Goal: Transaction & Acquisition: Obtain resource

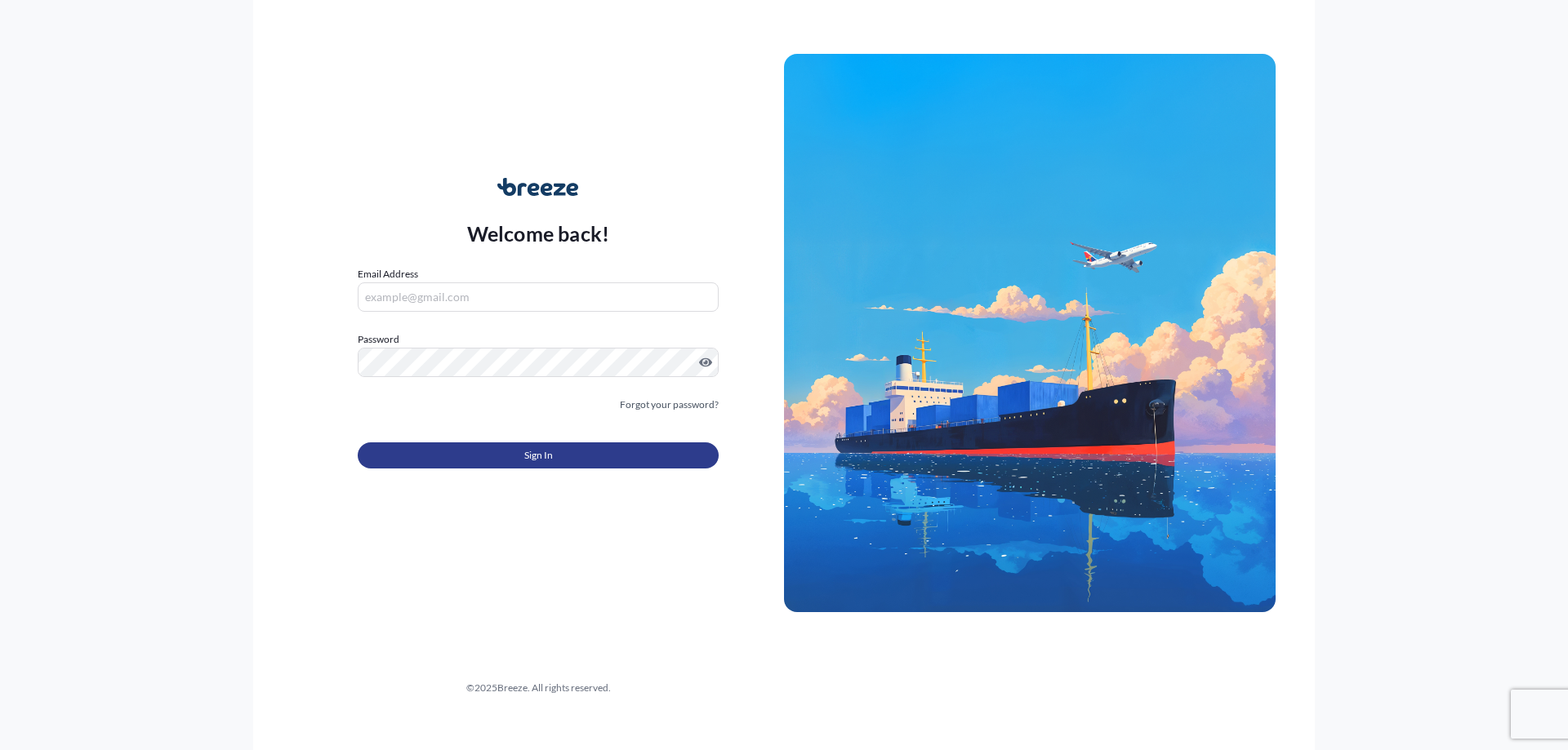
type input "[PERSON_NAME][EMAIL_ADDRESS][DOMAIN_NAME]"
click at [565, 454] on button "Sign In" at bounding box center [538, 456] width 361 height 26
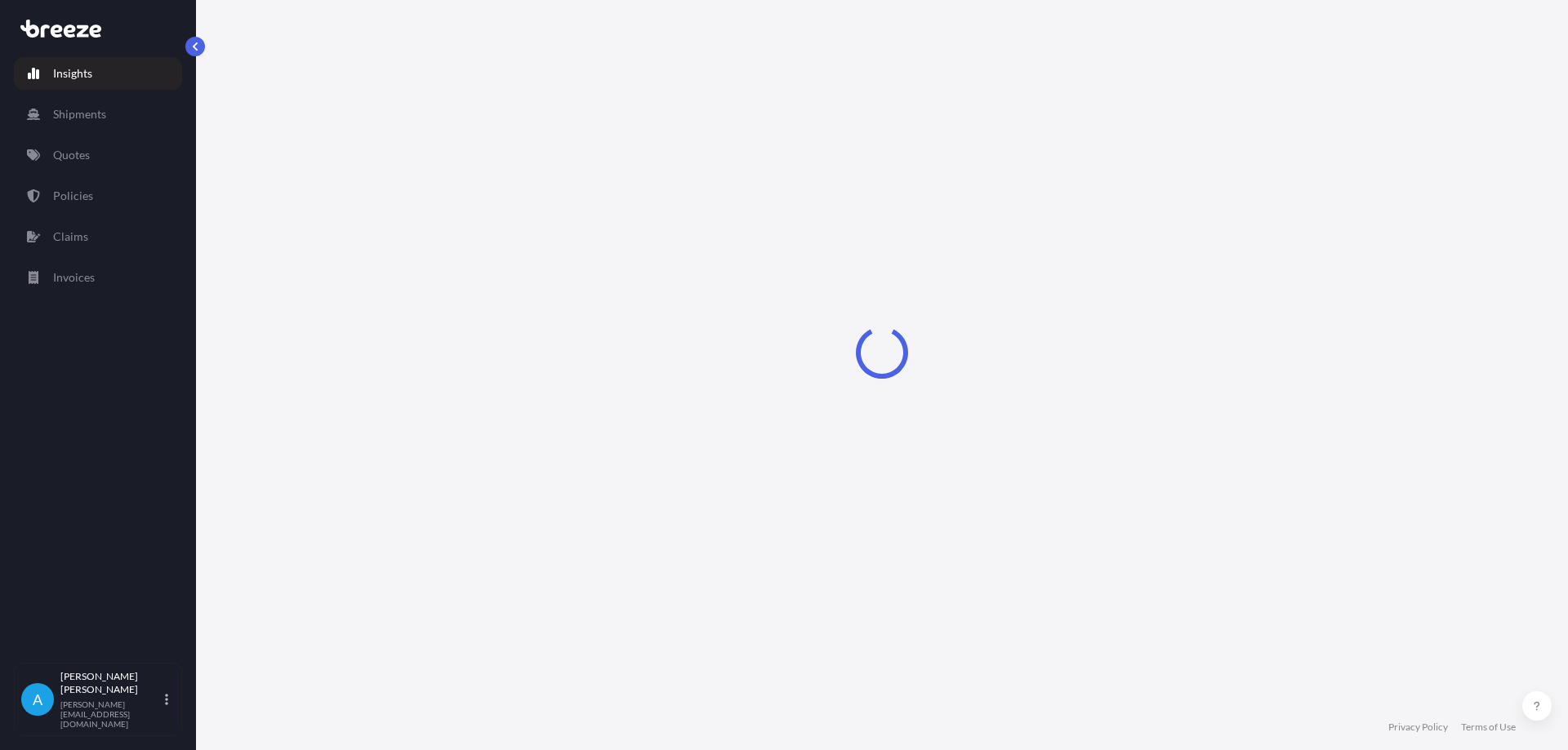
select select "2025"
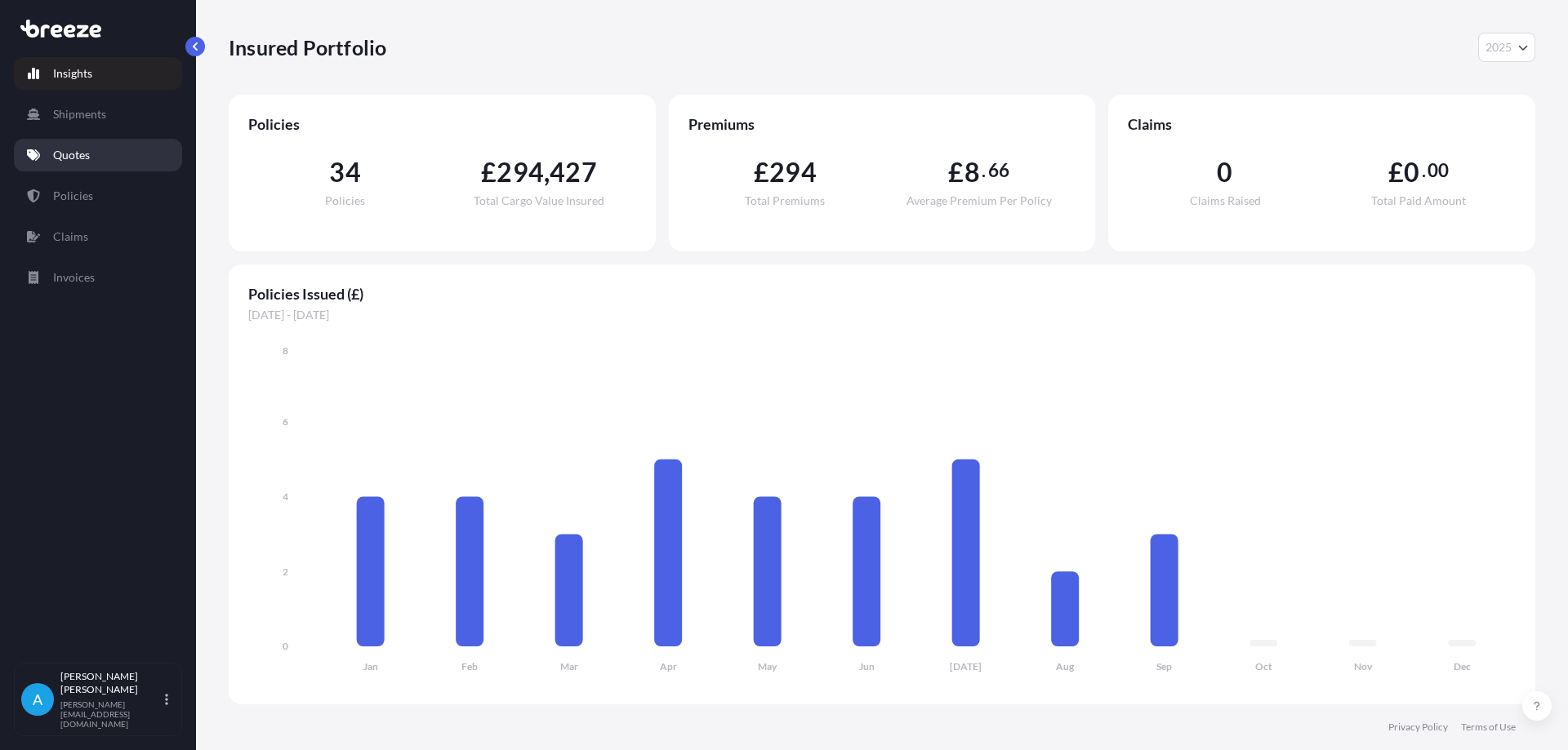
click at [90, 141] on link "Quotes" at bounding box center [98, 155] width 168 height 33
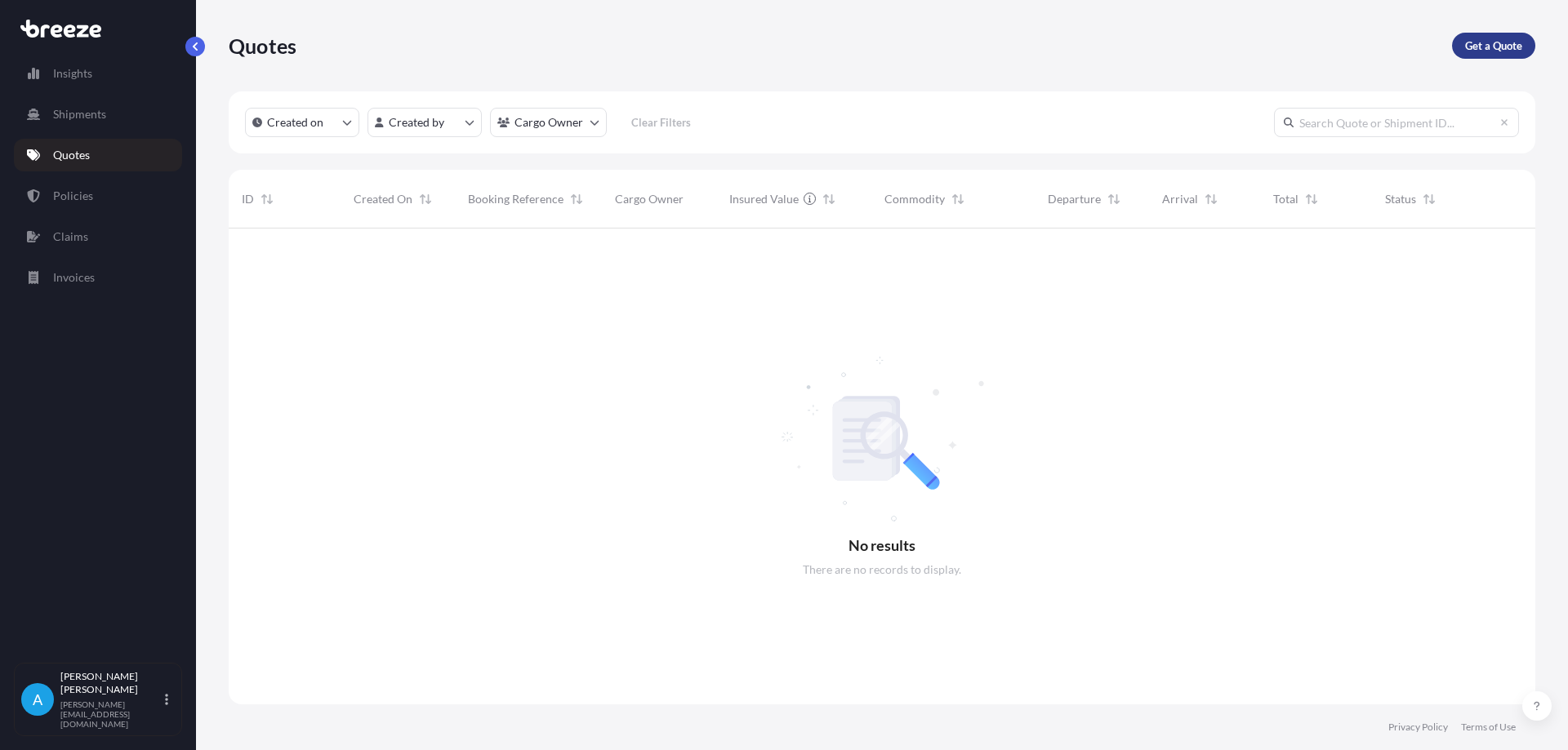
scroll to position [523, 1294]
click at [1473, 46] on p "Get a Quote" at bounding box center [1493, 45] width 58 height 16
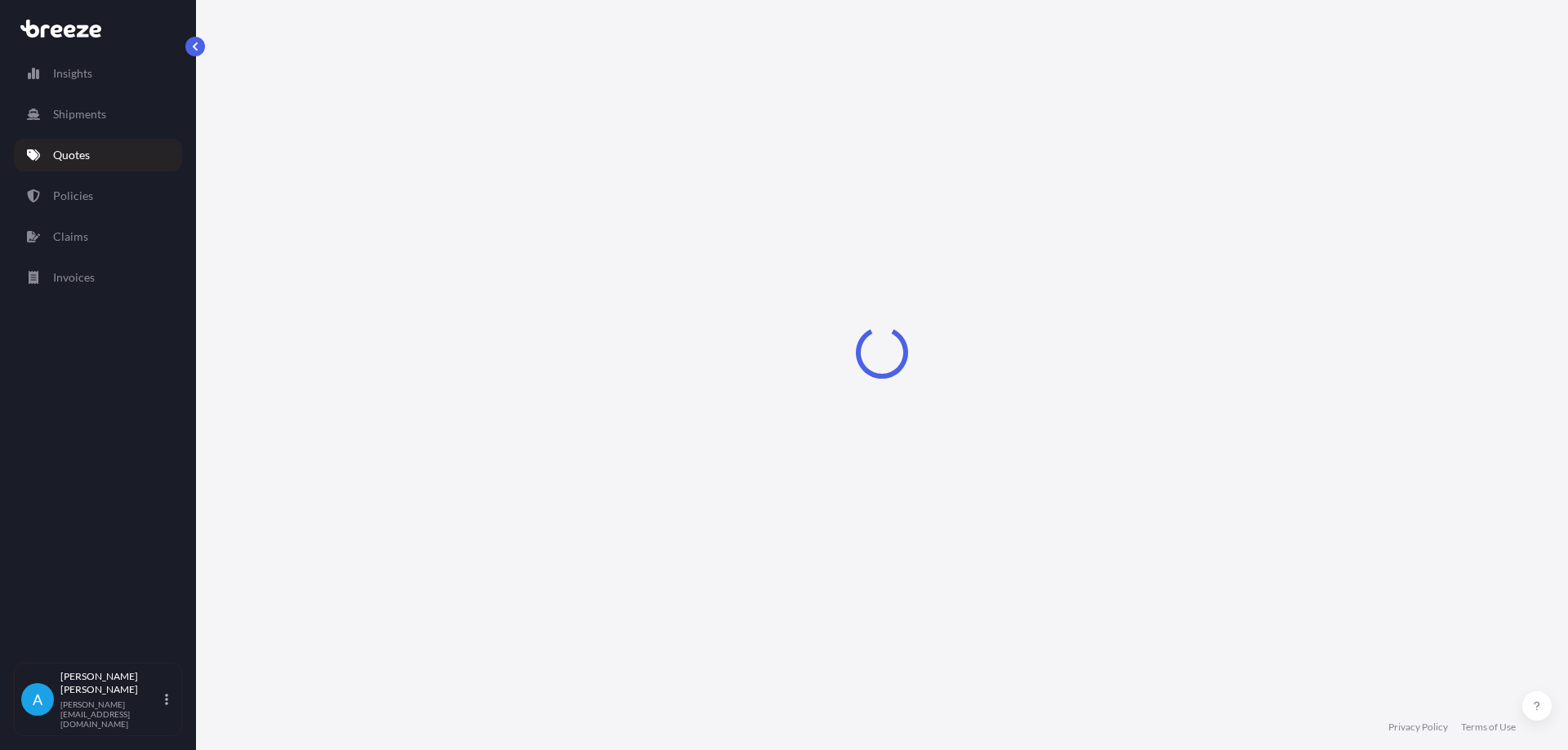
select select "Sea"
select select "1"
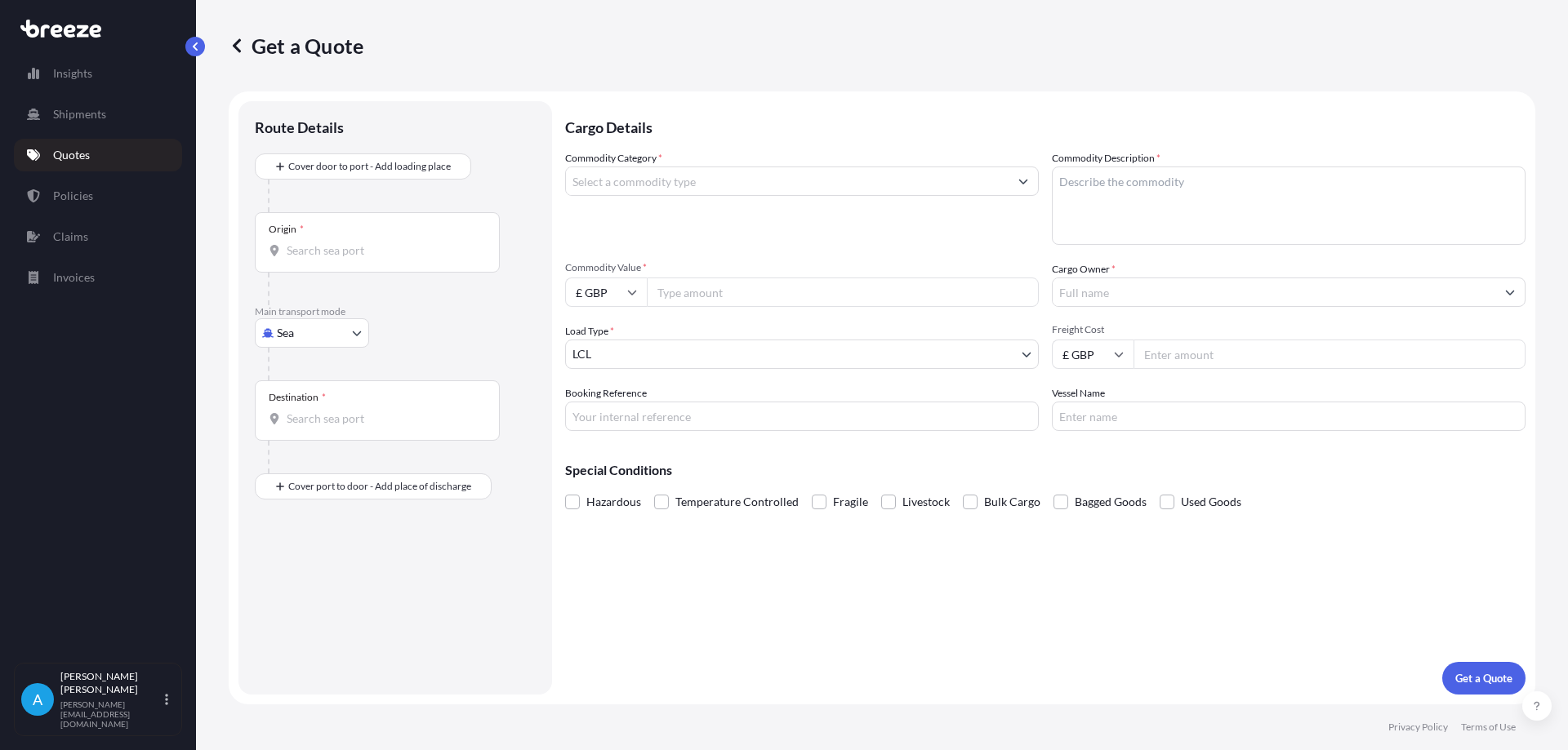
click at [236, 50] on icon at bounding box center [236, 45] width 16 height 16
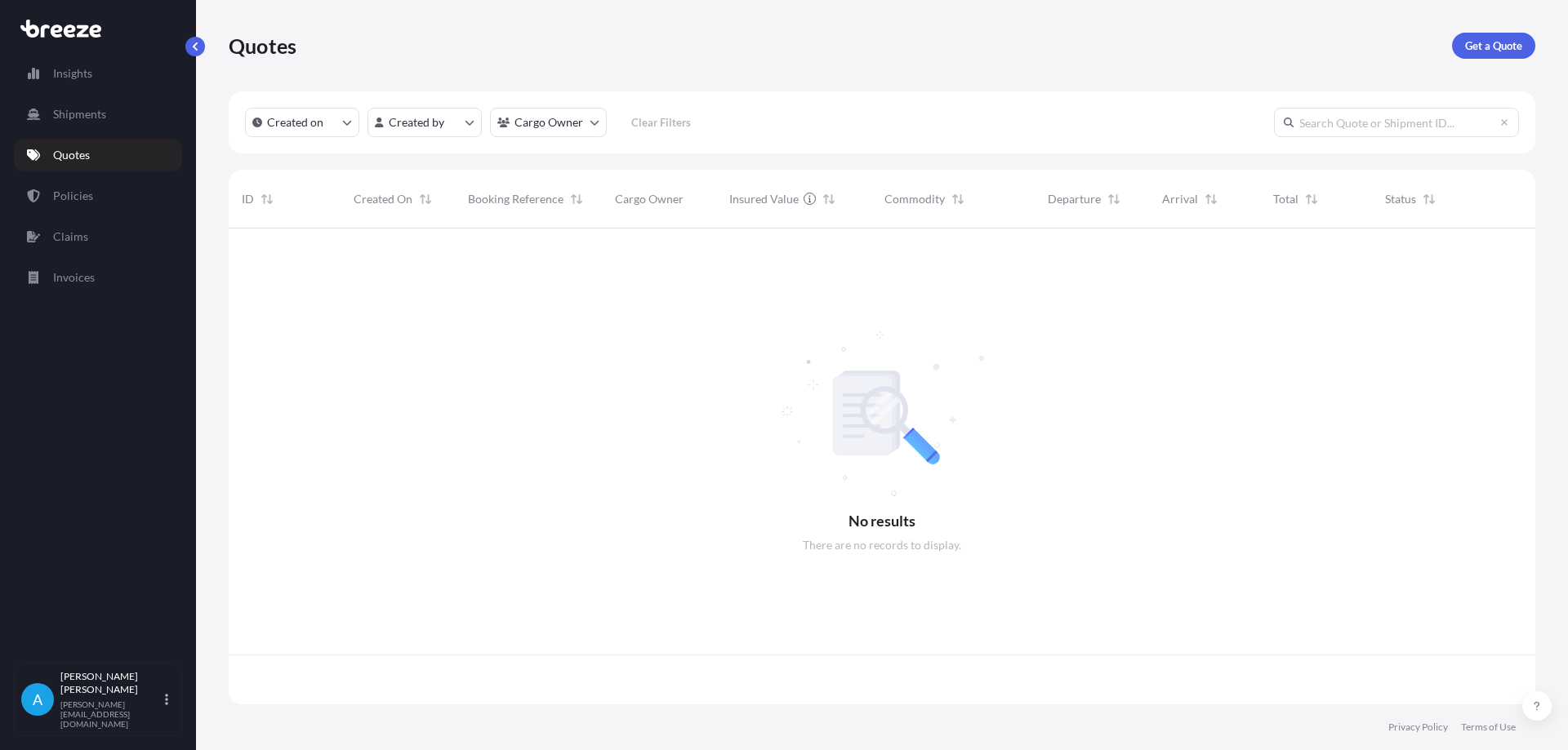
scroll to position [473, 1294]
click at [89, 191] on p "Policies" at bounding box center [73, 195] width 40 height 16
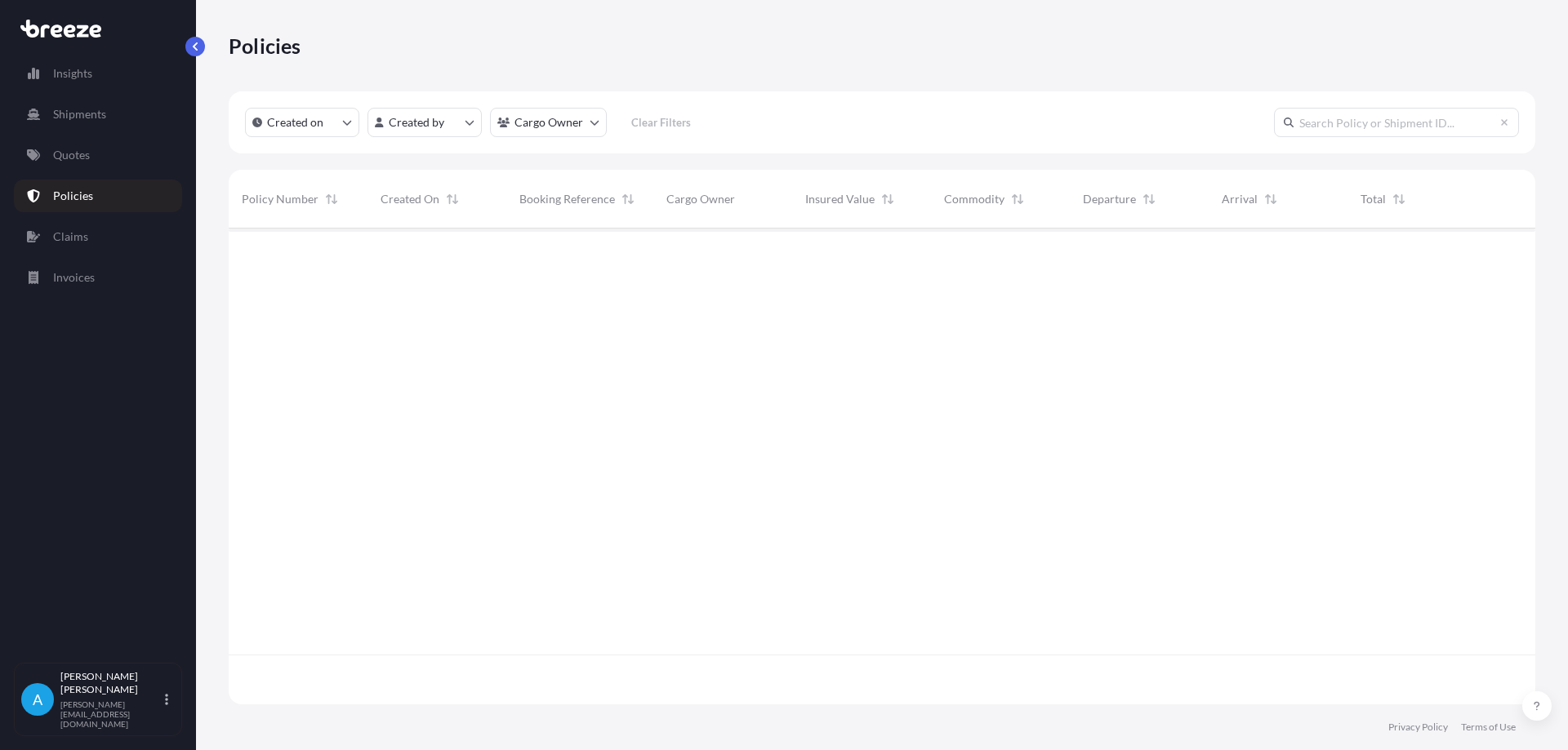
scroll to position [473, 1294]
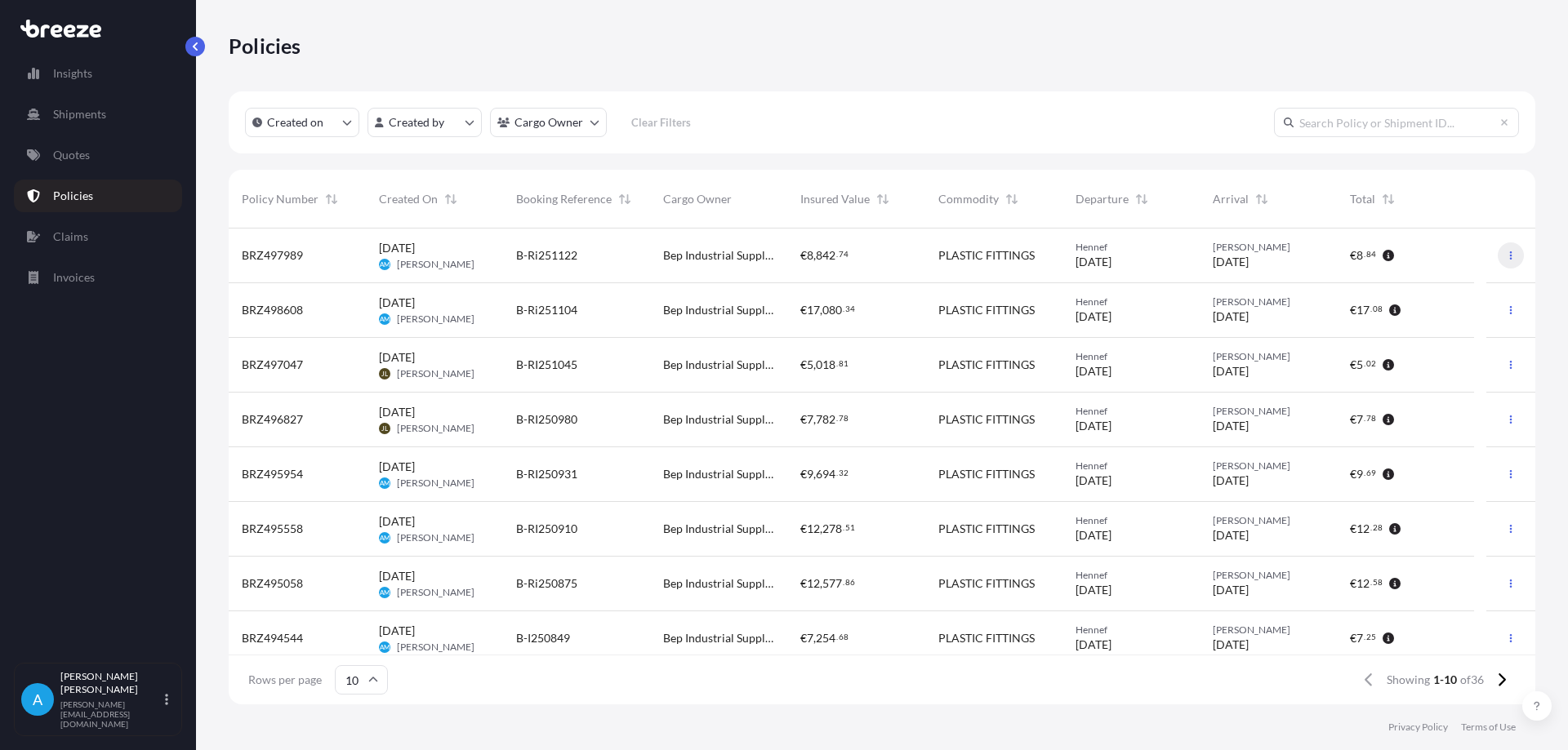
click at [1506, 258] on icon "button" at bounding box center [1510, 256] width 9 height 9
click at [1416, 260] on p "Duplicate quote" at bounding box center [1408, 258] width 82 height 16
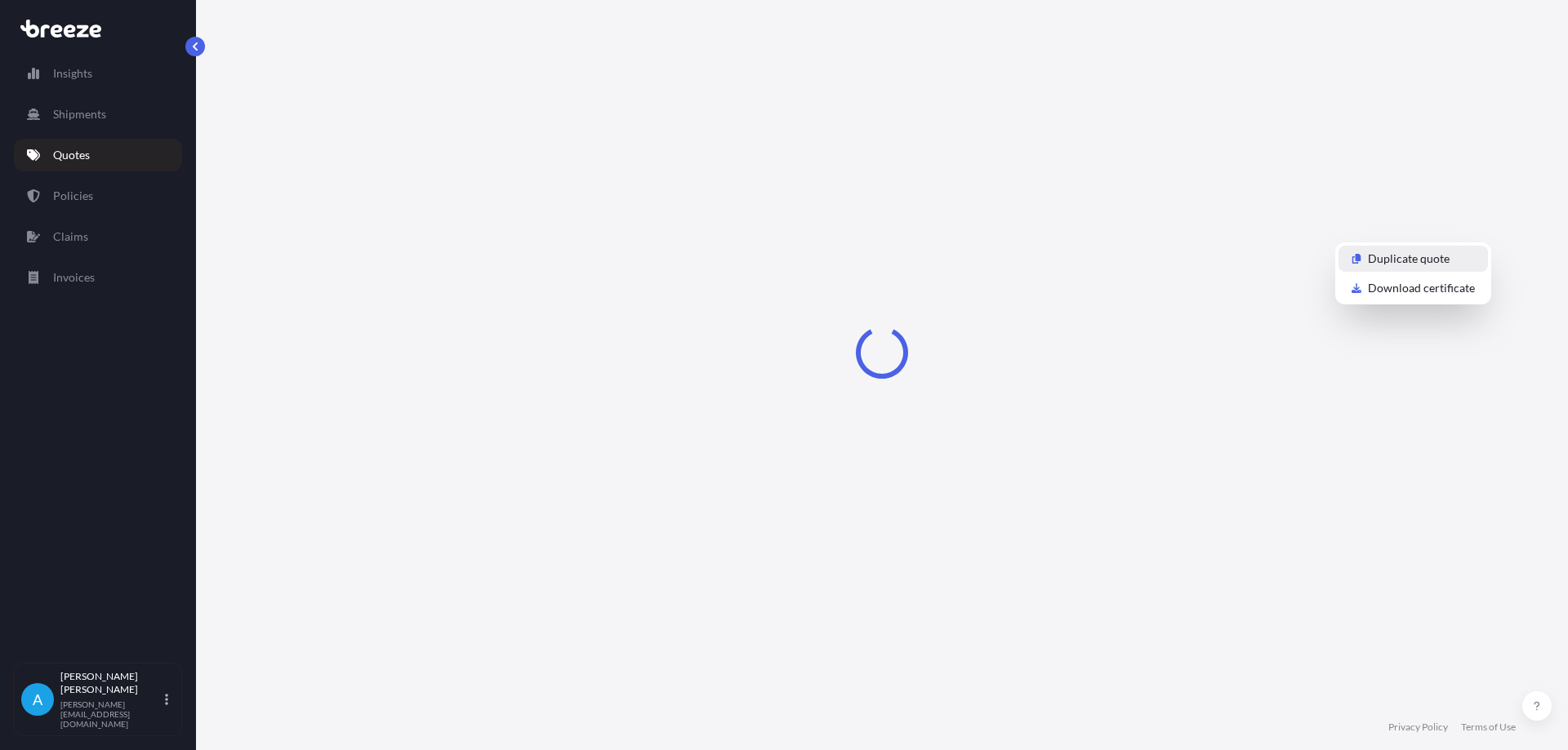
select select "Road"
select select "1"
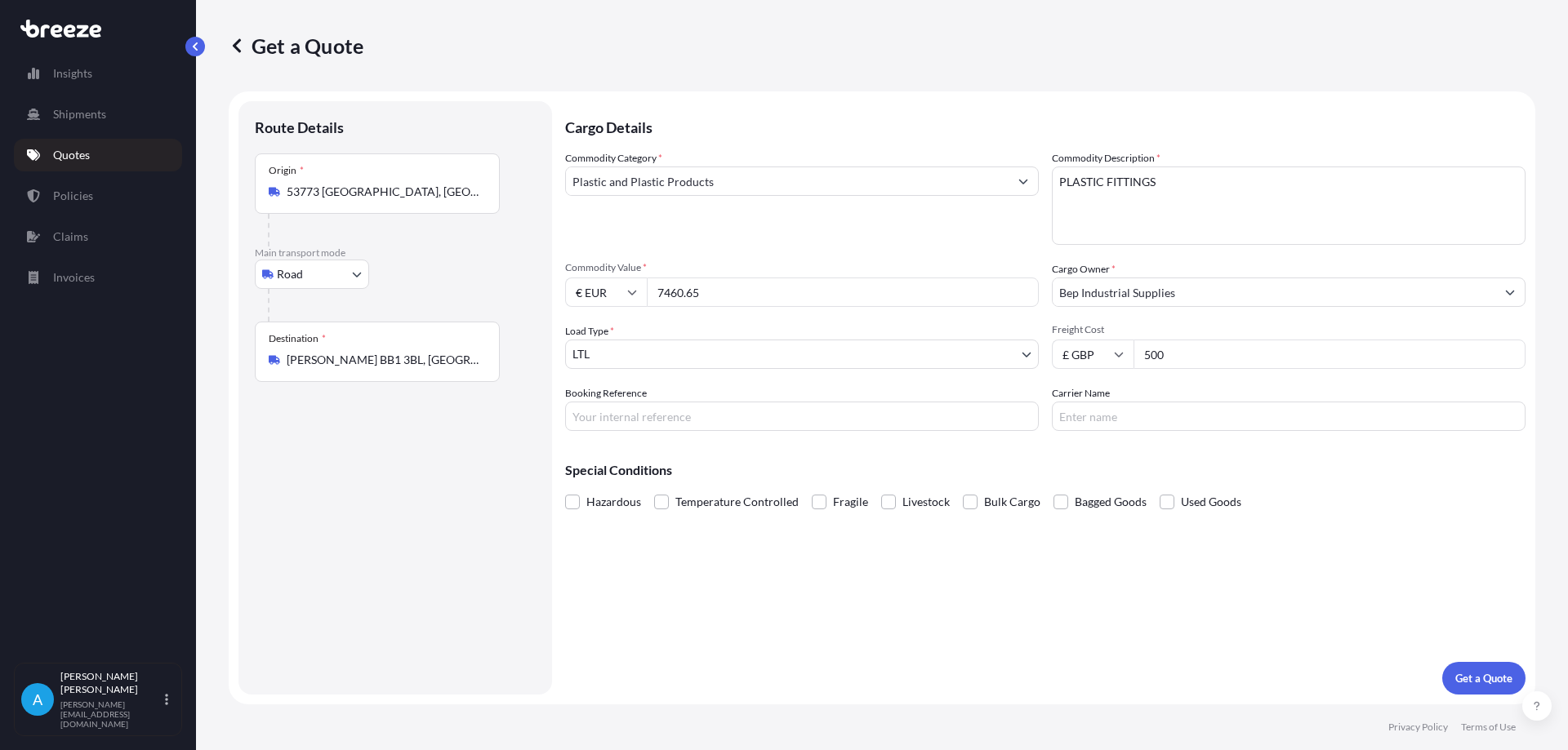
drag, startPoint x: 715, startPoint y: 292, endPoint x: 656, endPoint y: 292, distance: 59.0
click at [656, 292] on input "7460.65" at bounding box center [842, 292] width 392 height 29
type input "4359.91"
drag, startPoint x: 1172, startPoint y: 356, endPoint x: 1130, endPoint y: 363, distance: 42.6
click at [1130, 363] on div "£ GBP 500" at bounding box center [1289, 354] width 474 height 29
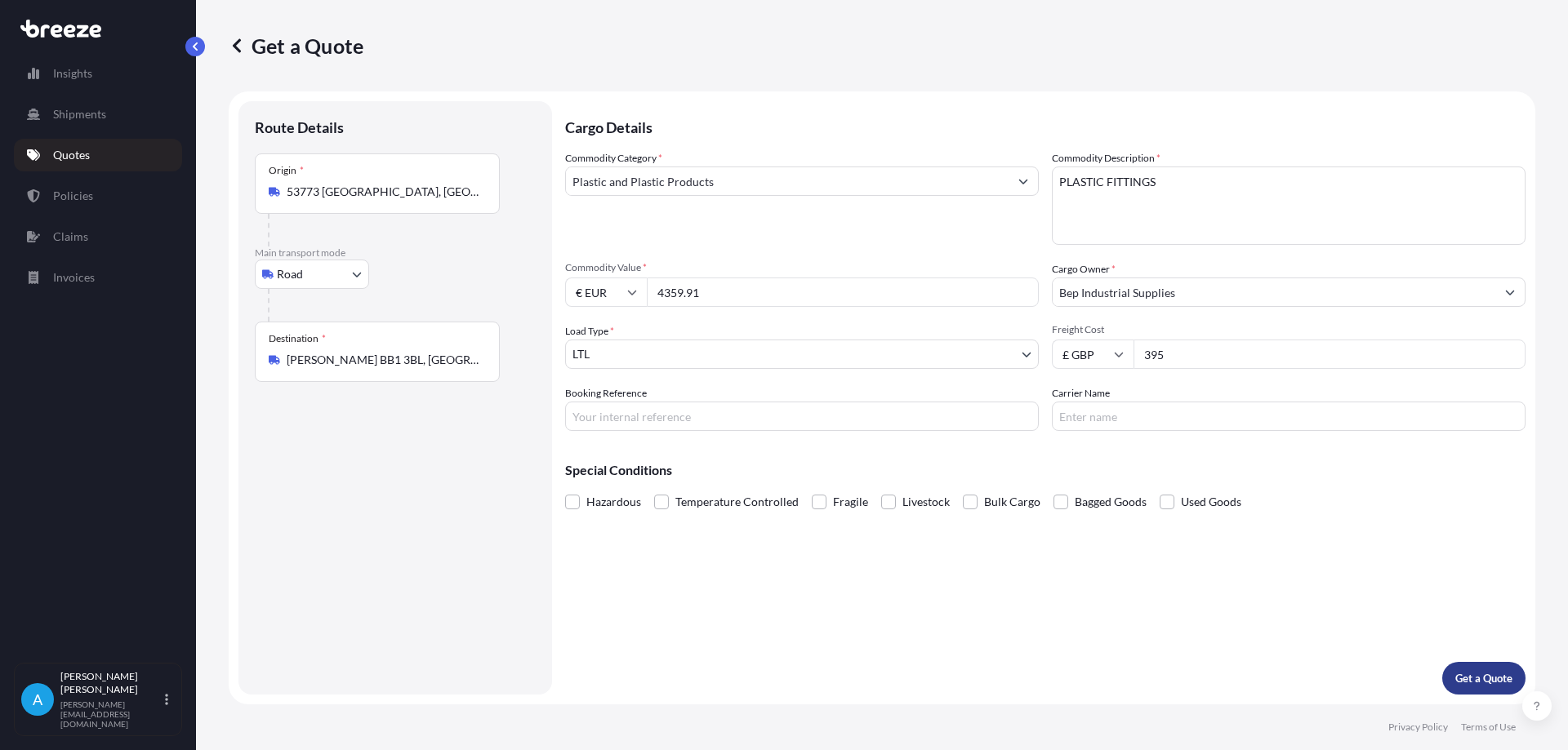
type input "395"
click at [1480, 681] on p "Get a Quote" at bounding box center [1484, 677] width 58 height 16
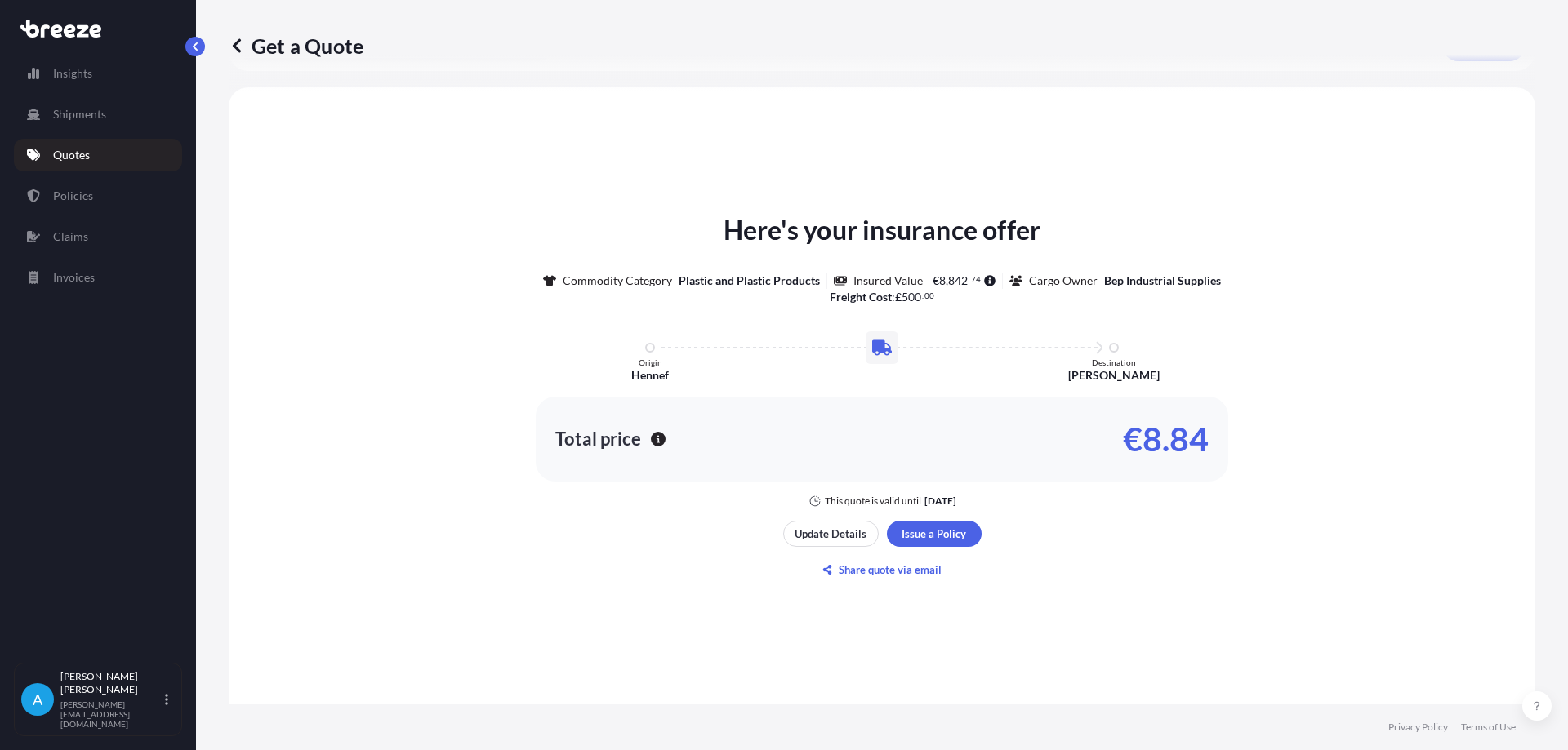
scroll to position [730, 0]
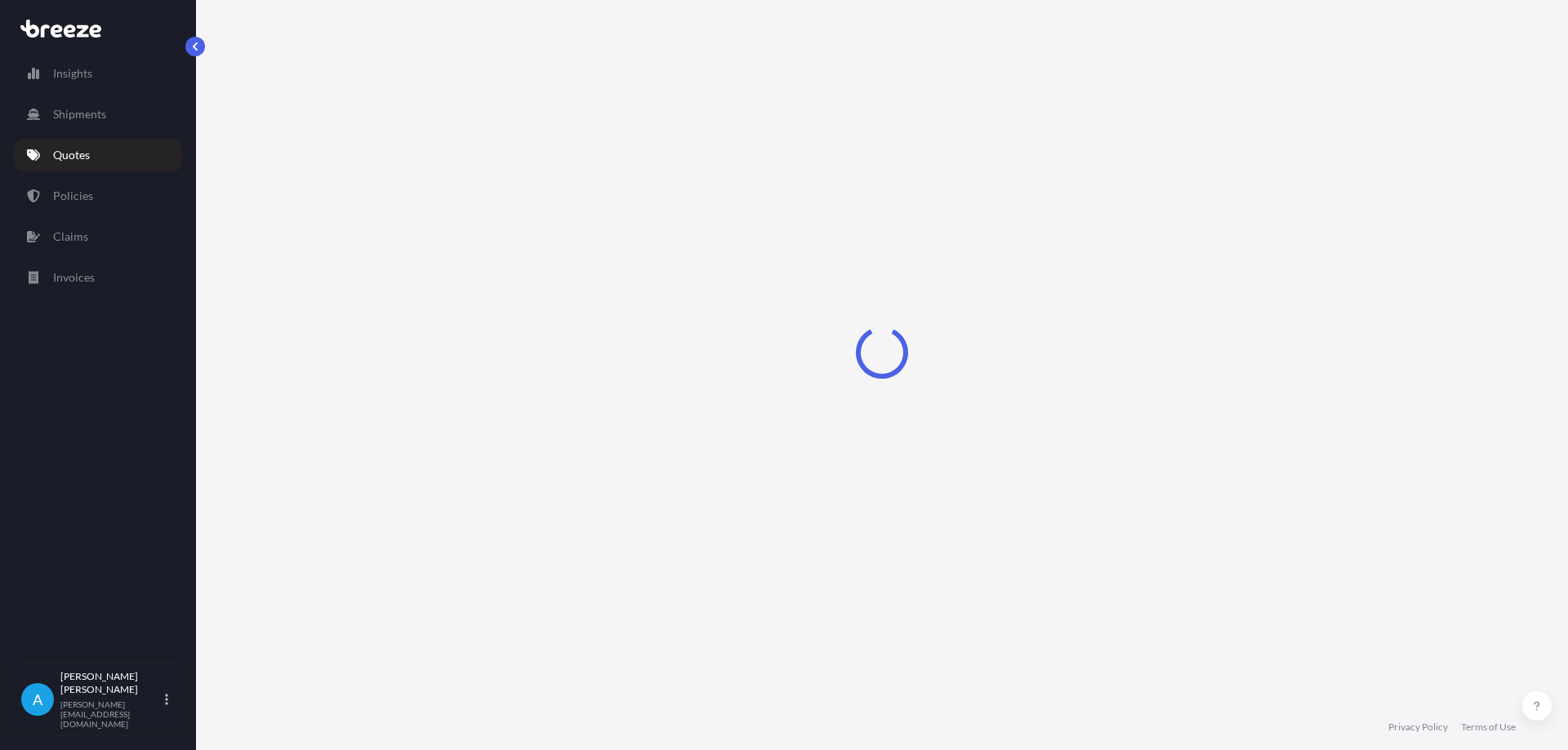
click at [132, 148] on link "Quotes" at bounding box center [98, 155] width 168 height 33
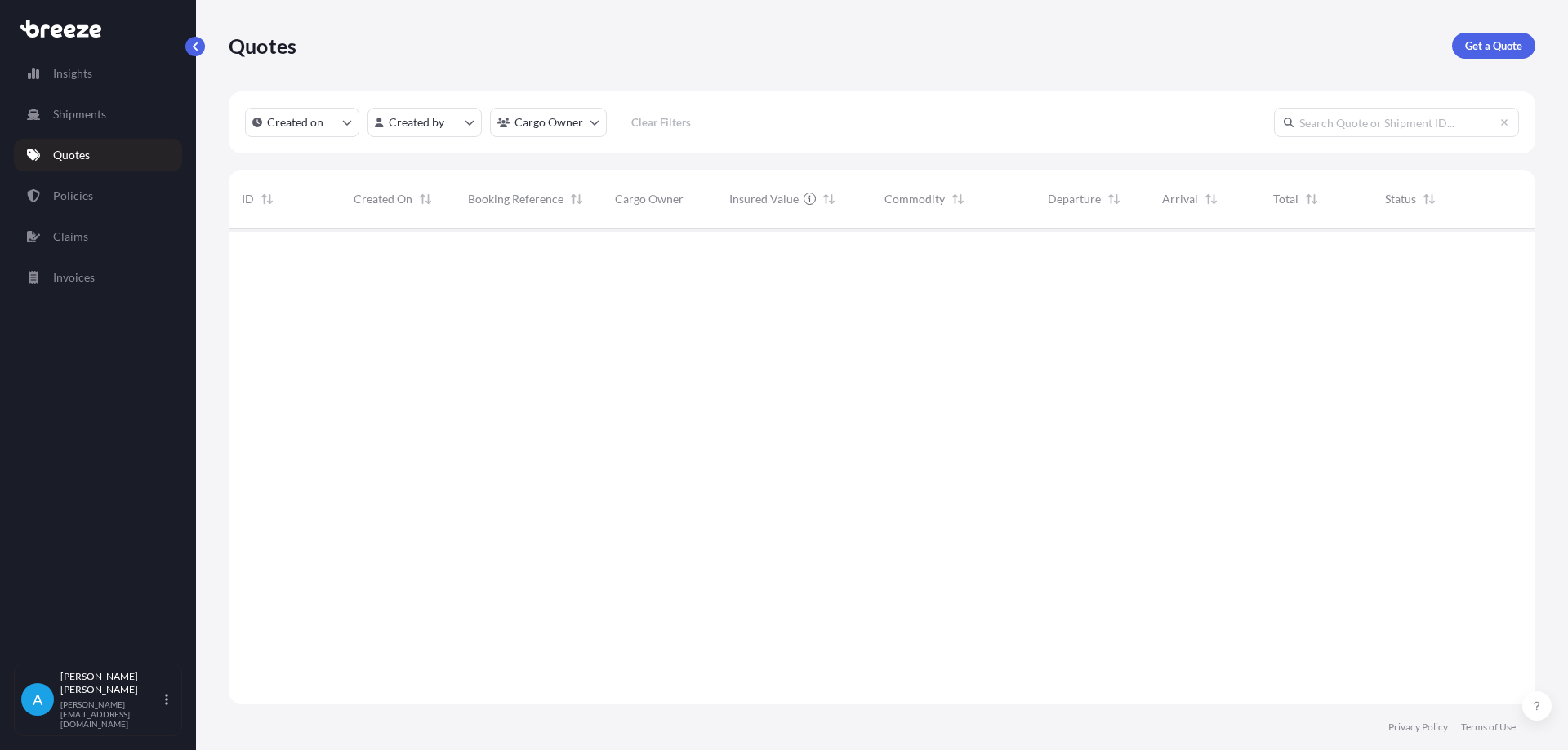
scroll to position [473, 1294]
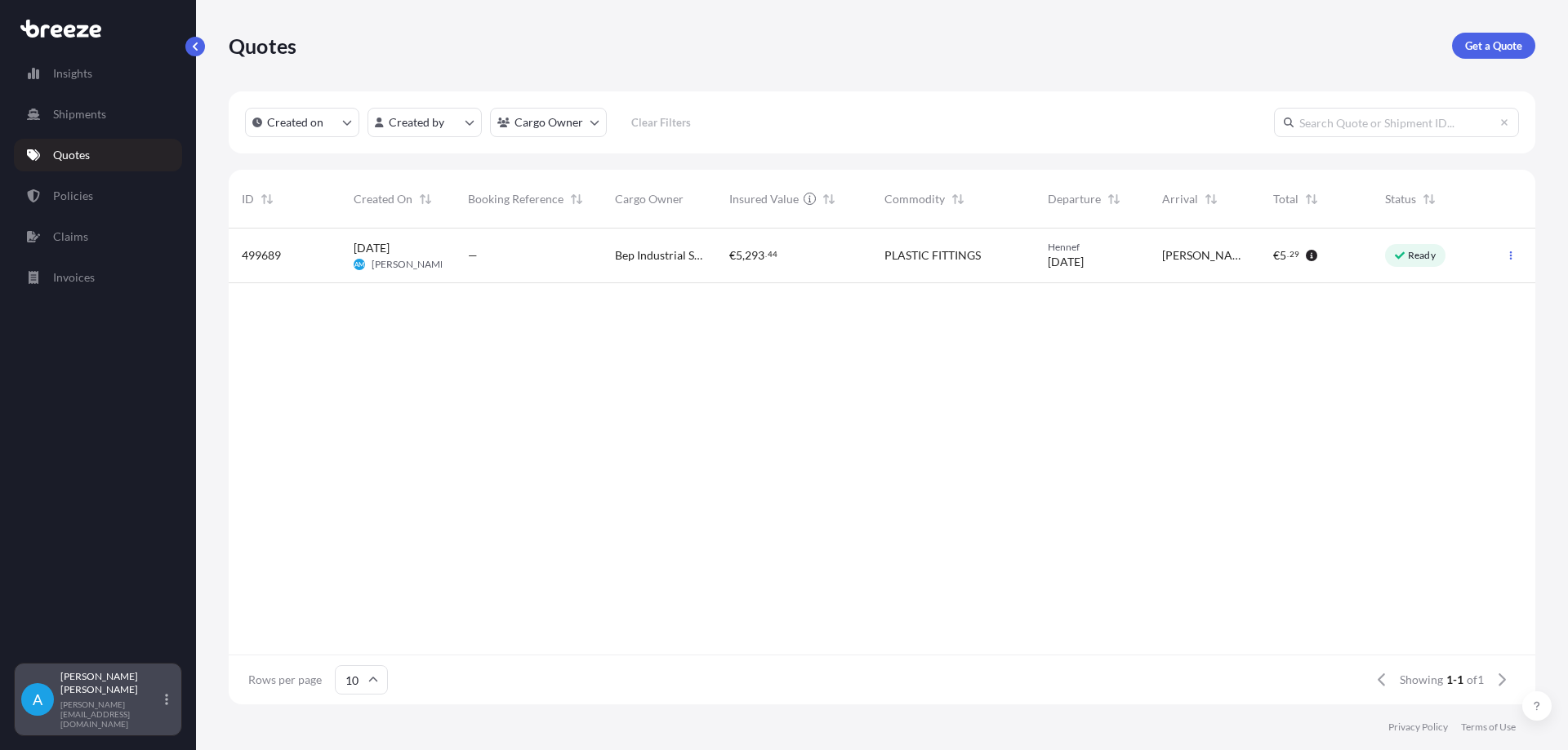
click at [89, 718] on p "[PERSON_NAME][EMAIL_ADDRESS][DOMAIN_NAME]" at bounding box center [110, 713] width 101 height 29
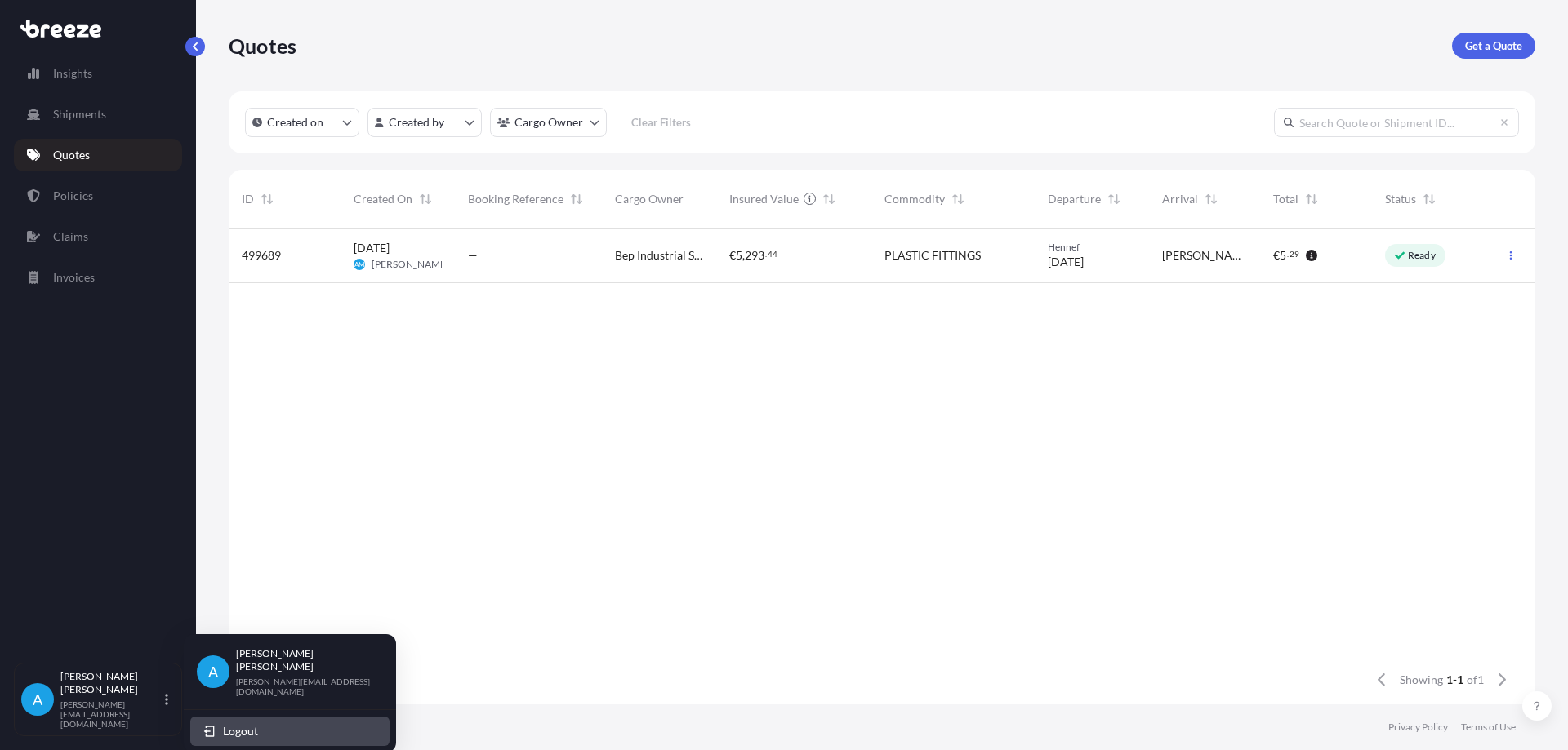
click at [276, 717] on button "Logout" at bounding box center [290, 731] width 199 height 29
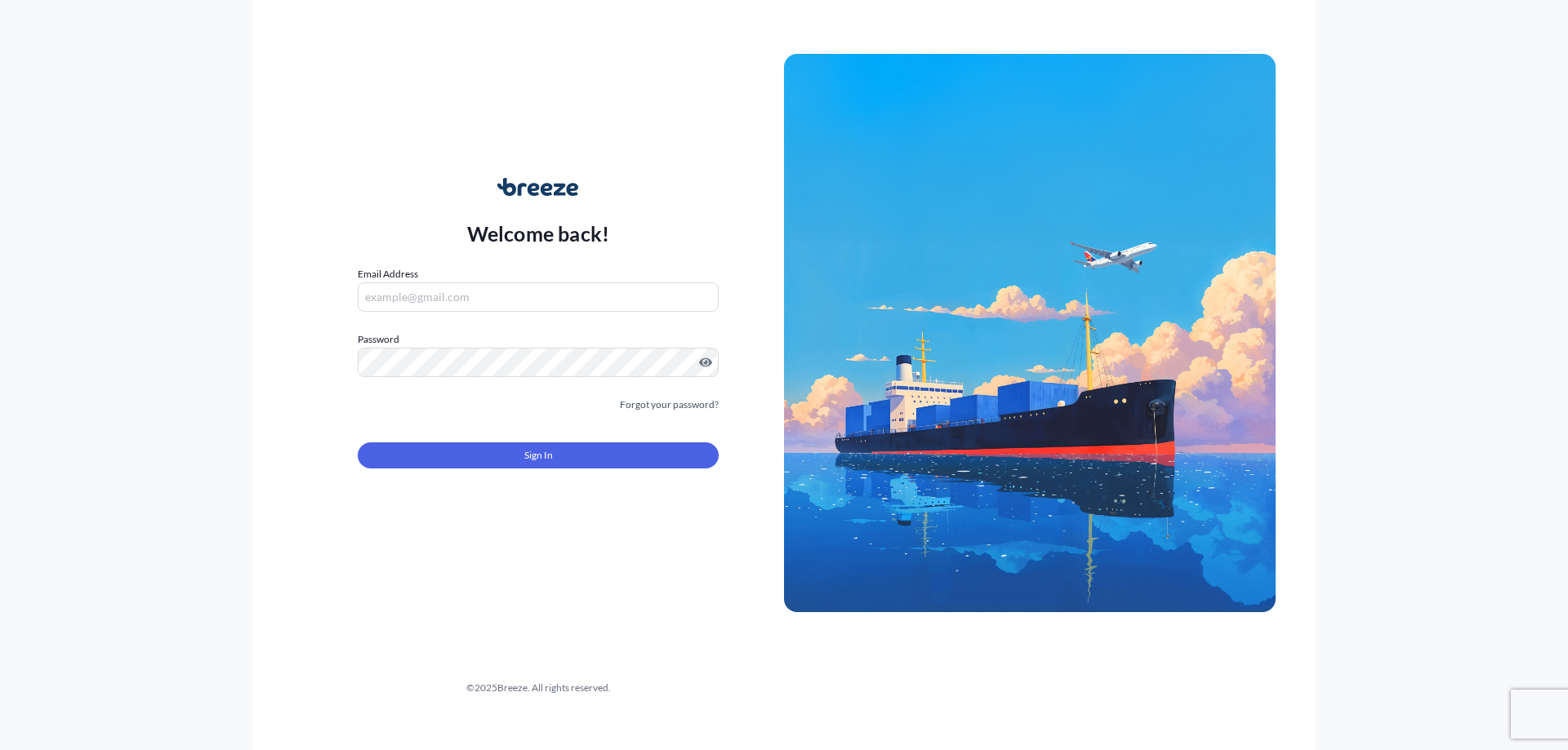
type input "[PERSON_NAME][EMAIL_ADDRESS][DOMAIN_NAME]"
